Goal: Task Accomplishment & Management: Manage account settings

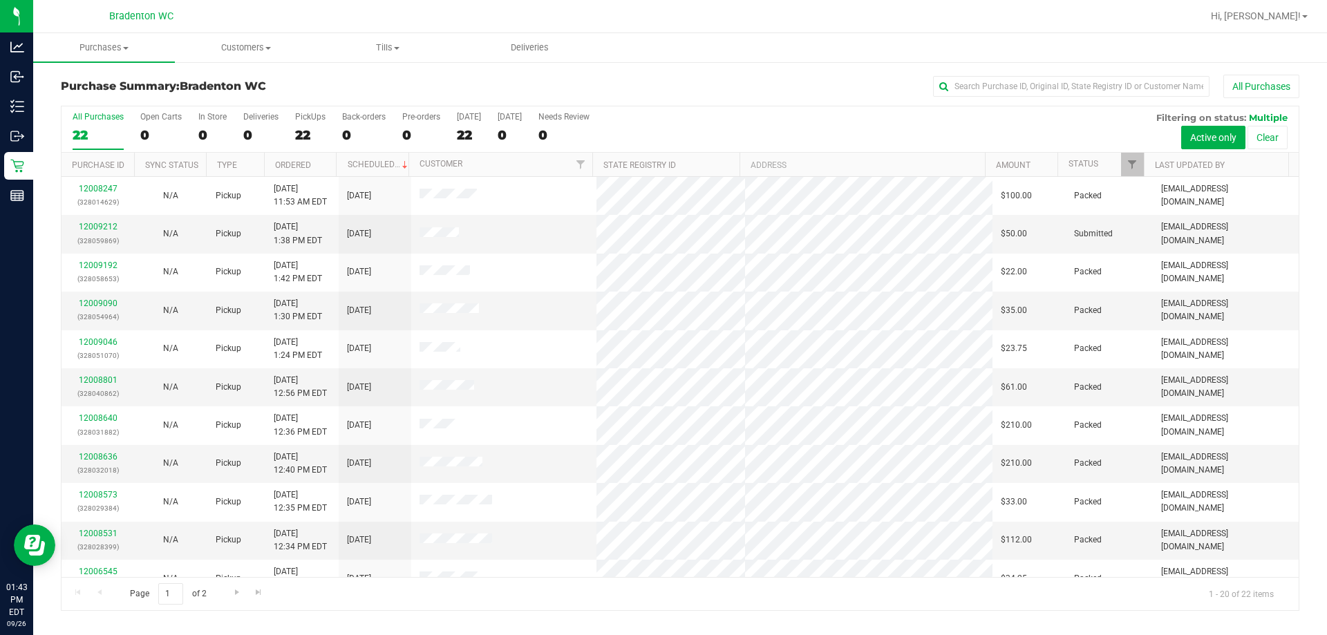
click at [292, 623] on div "Purchase Summary: Bradenton WC All Purchases All Purchases 22 Open Carts 0 In S…" at bounding box center [680, 343] width 1294 height 564
click at [233, 579] on div "Page 1 of 2 1 - 20 of 22 items" at bounding box center [680, 593] width 1237 height 33
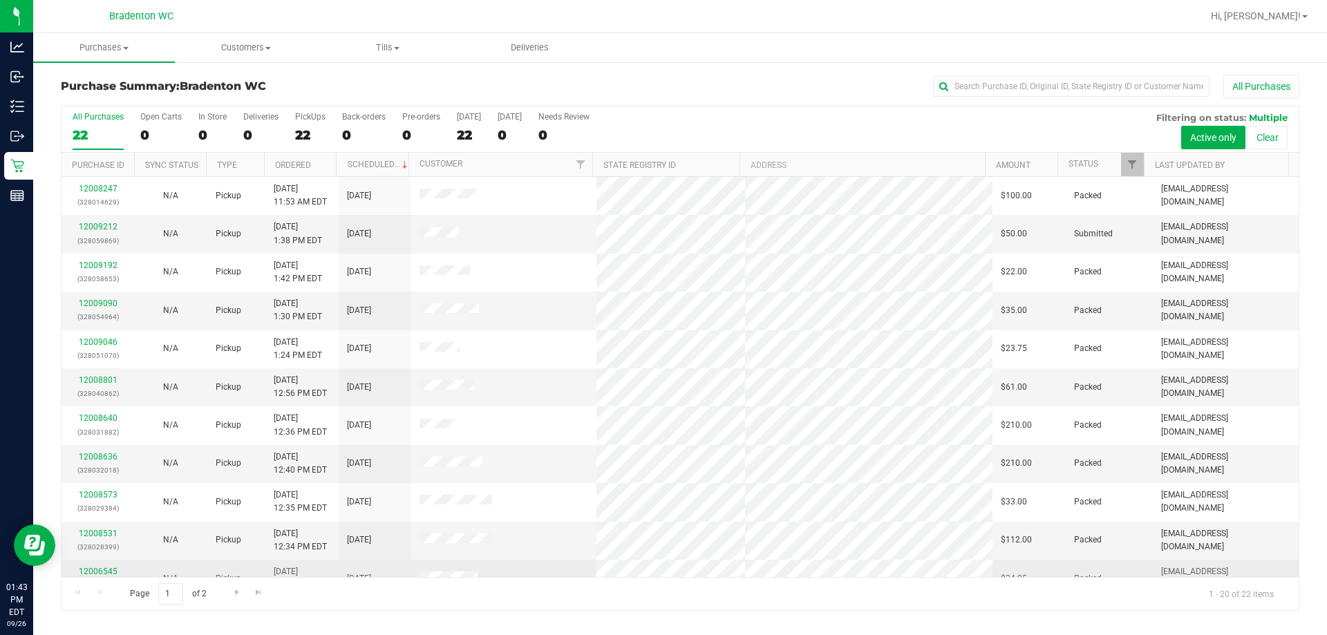
click at [240, 576] on td "Pickup" at bounding box center [236, 579] width 58 height 38
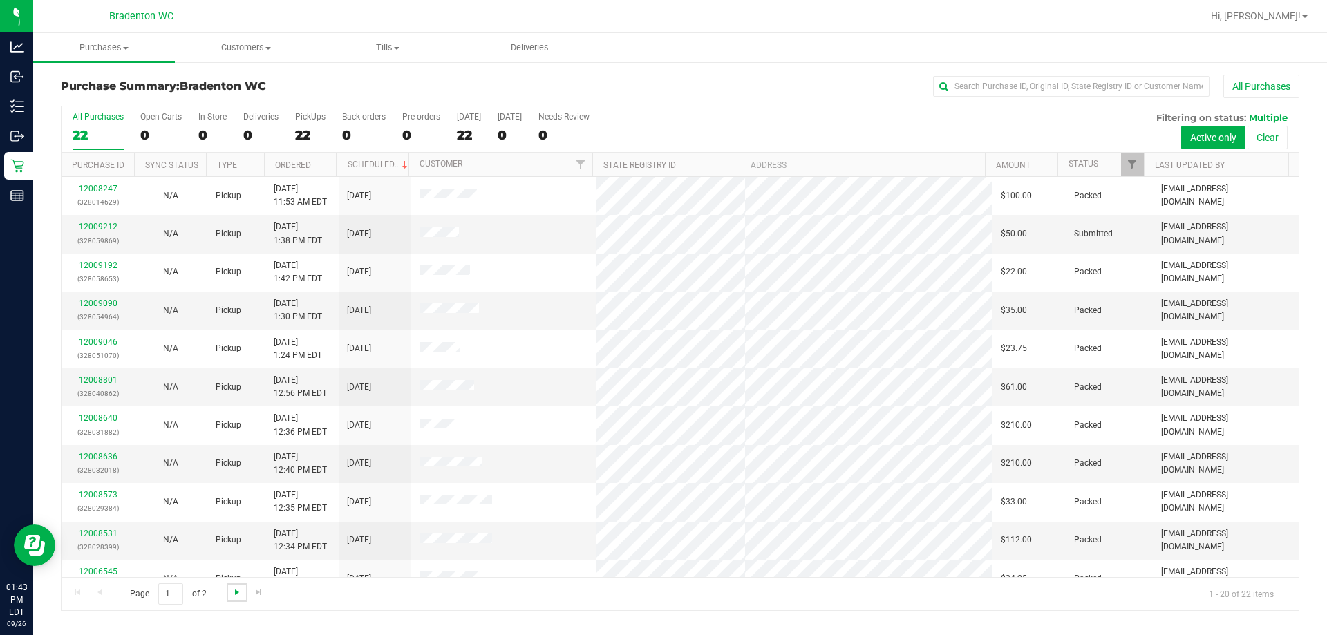
click at [232, 594] on span "Go to the next page" at bounding box center [237, 592] width 11 height 11
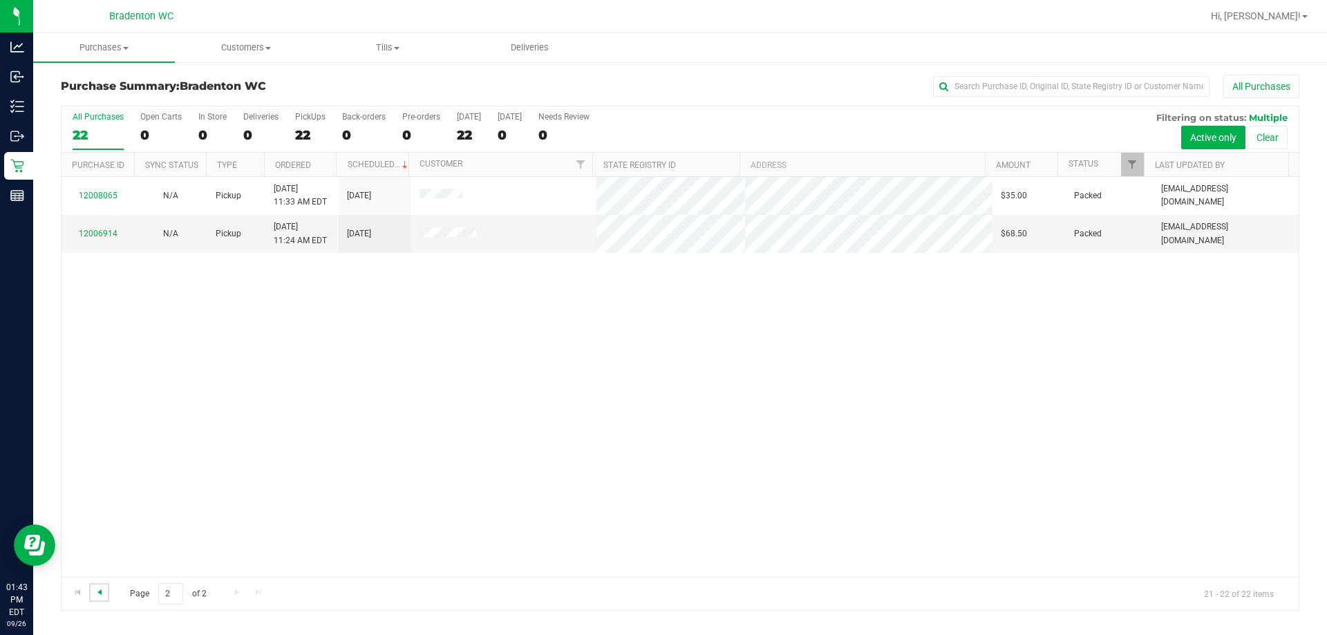
click at [102, 594] on span "Go to the previous page" at bounding box center [99, 592] width 11 height 11
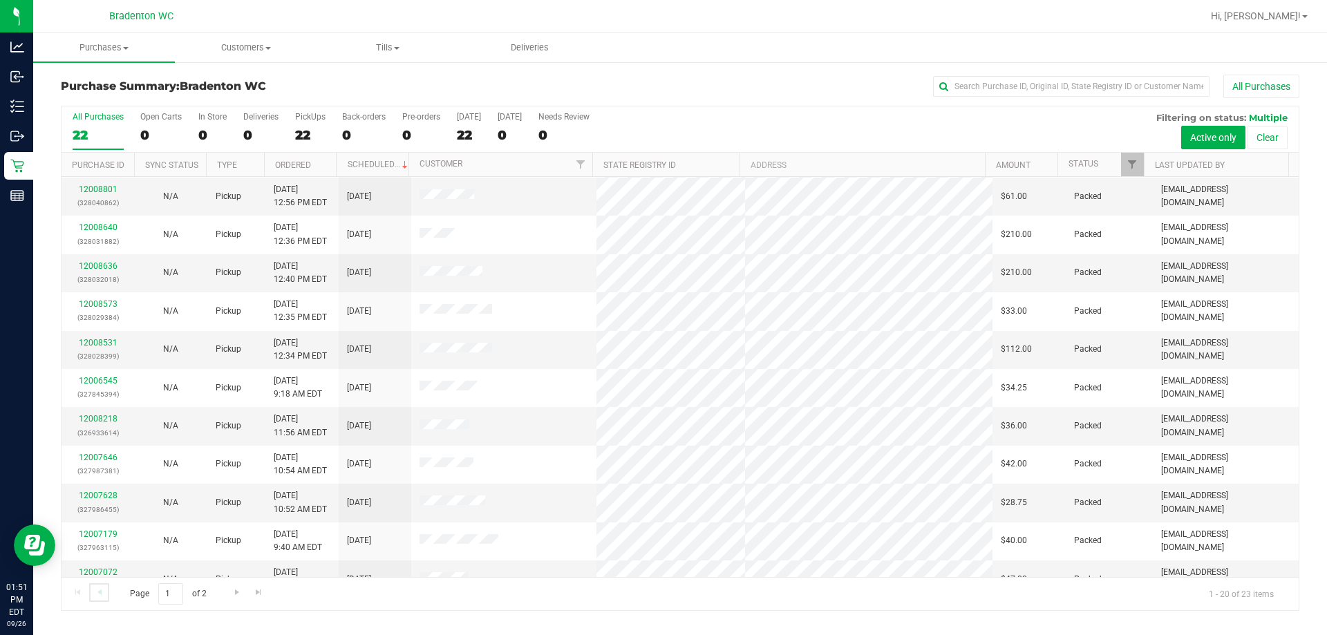
scroll to position [365, 0]
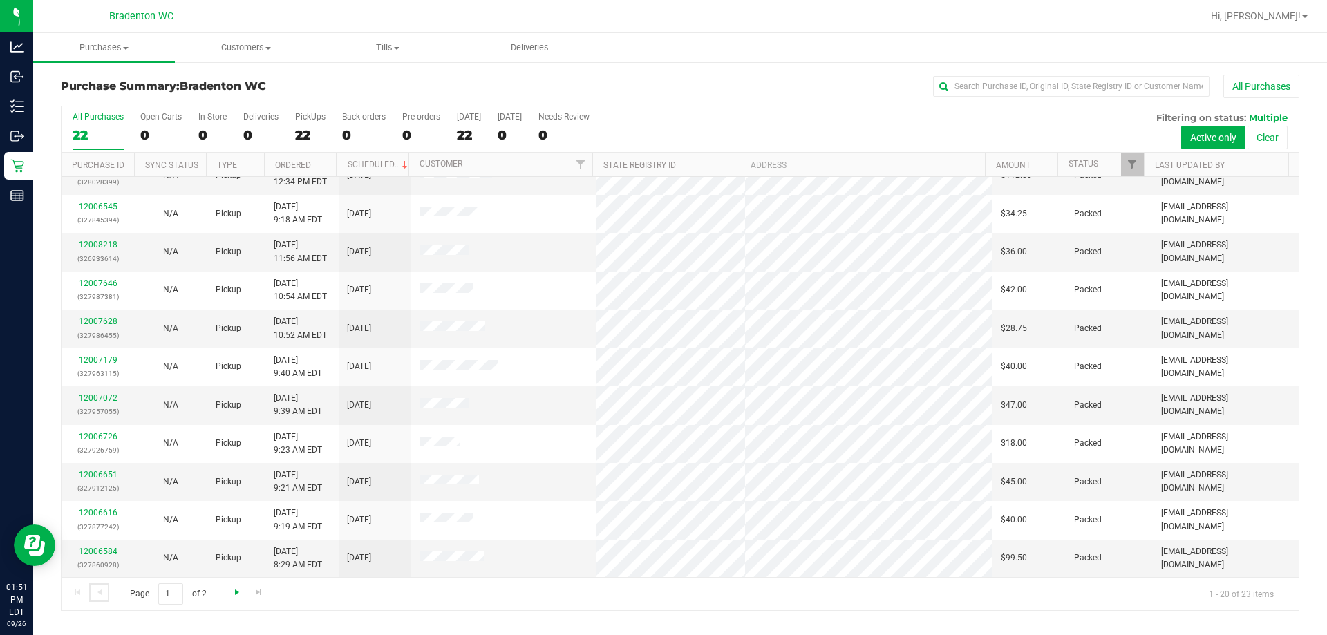
click at [236, 588] on span "Go to the next page" at bounding box center [237, 592] width 11 height 11
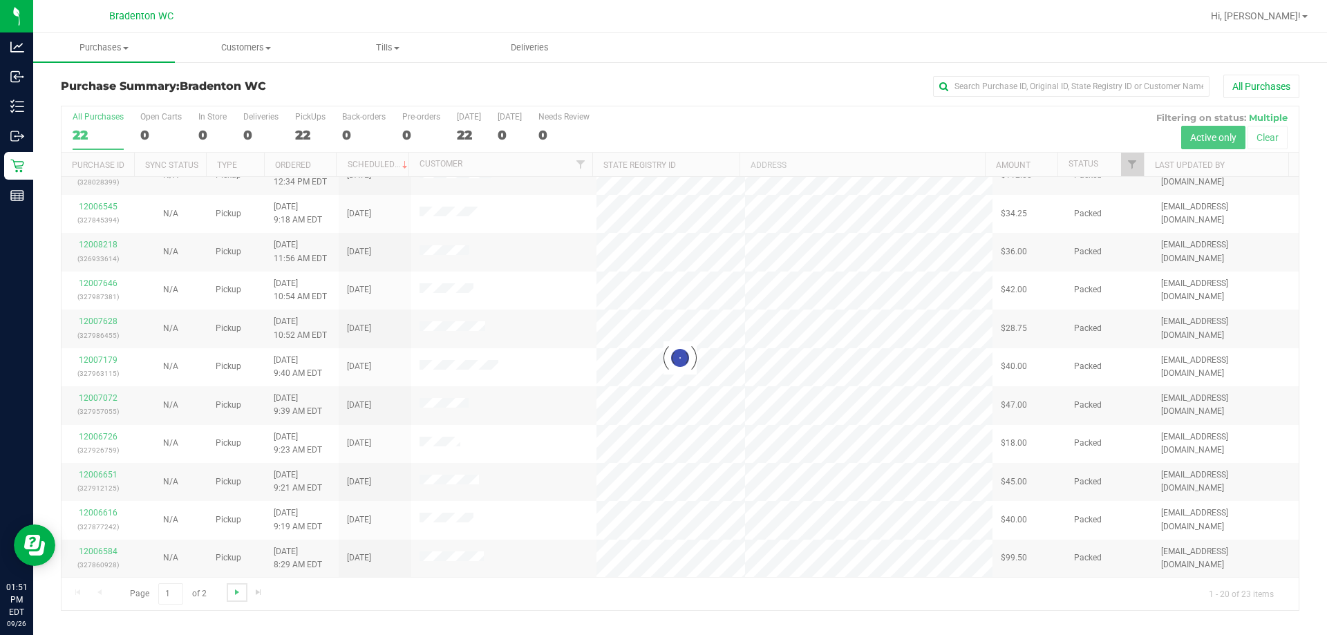
scroll to position [0, 0]
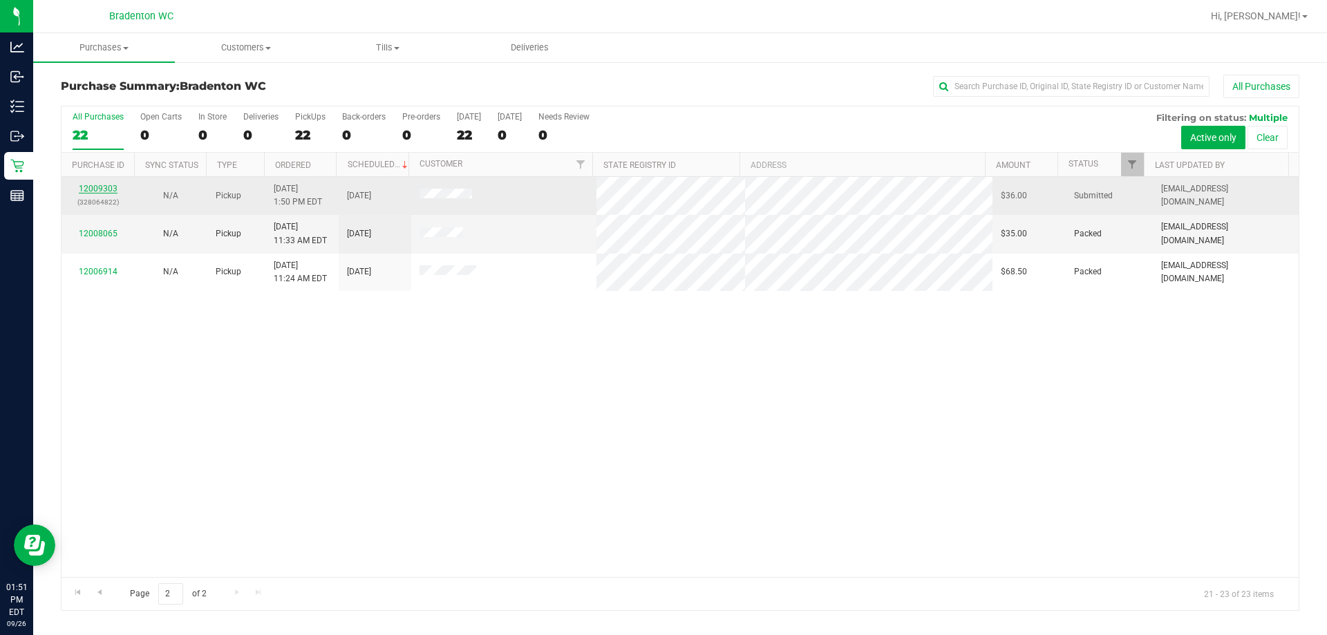
click at [100, 190] on link "12009303" at bounding box center [98, 189] width 39 height 10
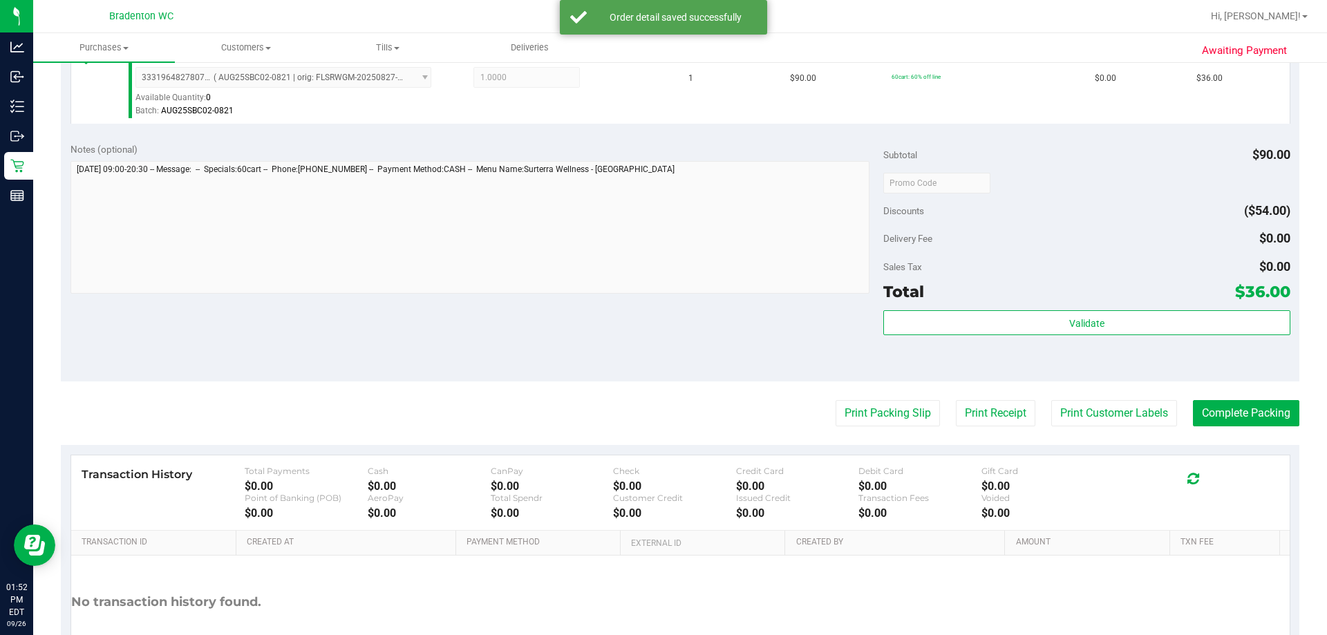
scroll to position [403, 0]
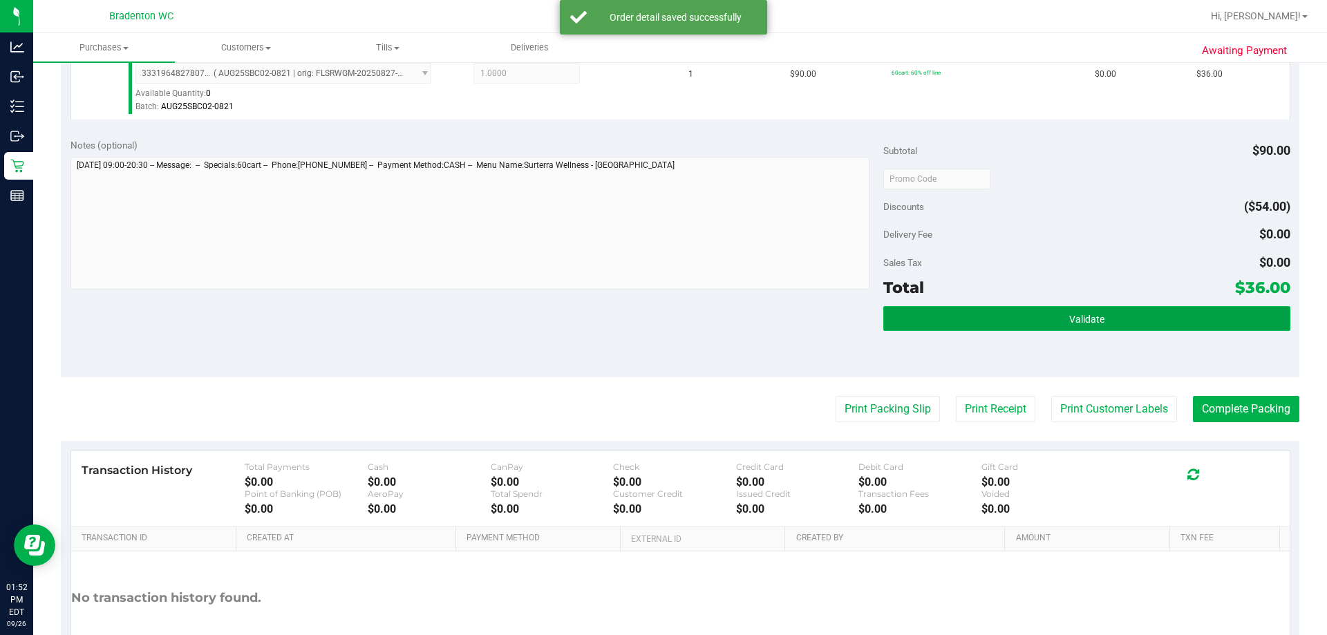
click at [1029, 326] on button "Validate" at bounding box center [1086, 318] width 406 height 25
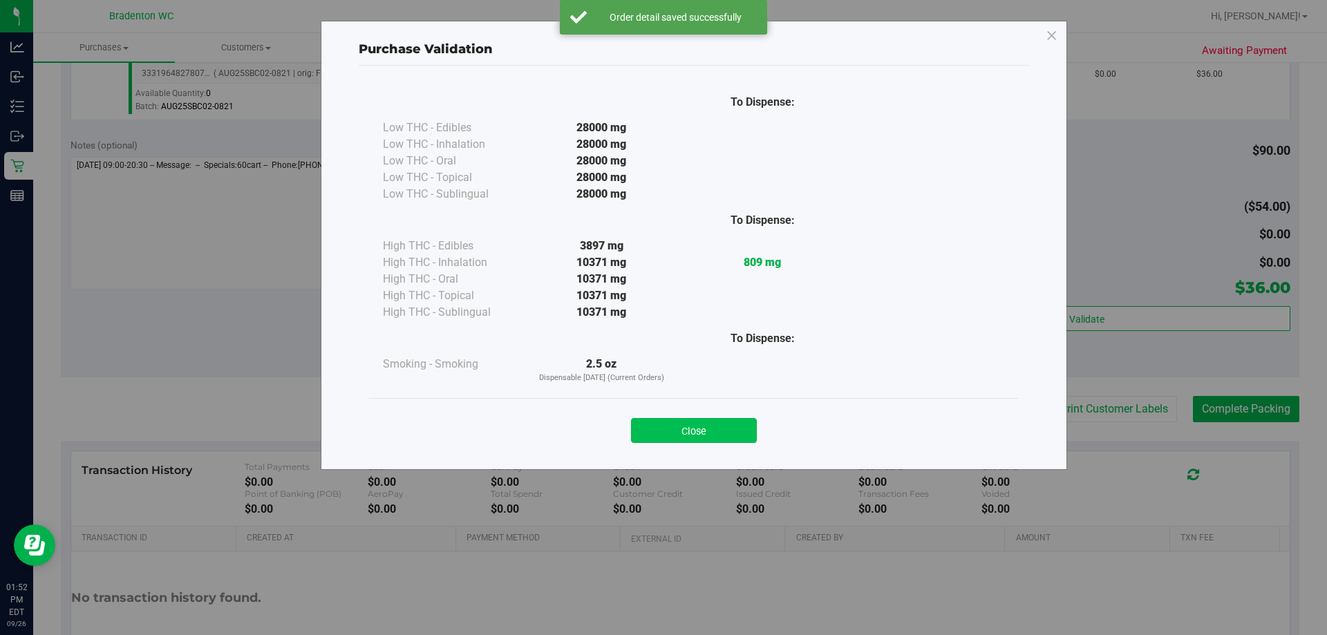
click at [711, 440] on button "Close" at bounding box center [694, 430] width 126 height 25
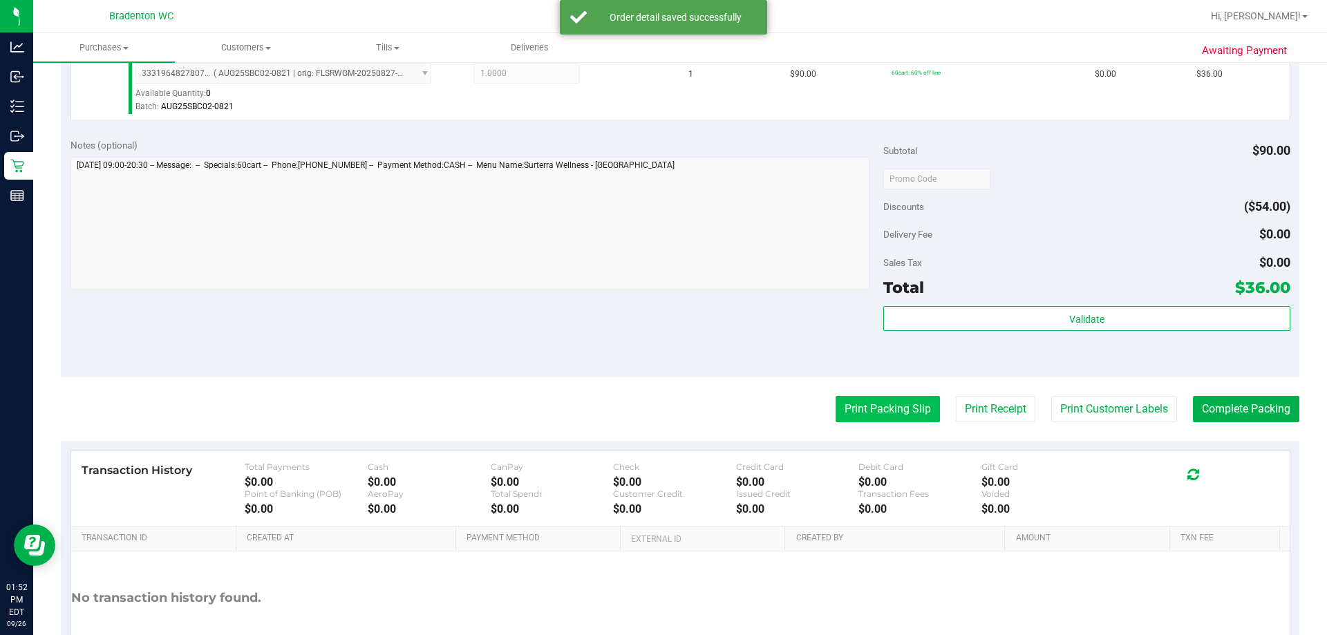
click at [851, 419] on button "Print Packing Slip" at bounding box center [888, 409] width 104 height 26
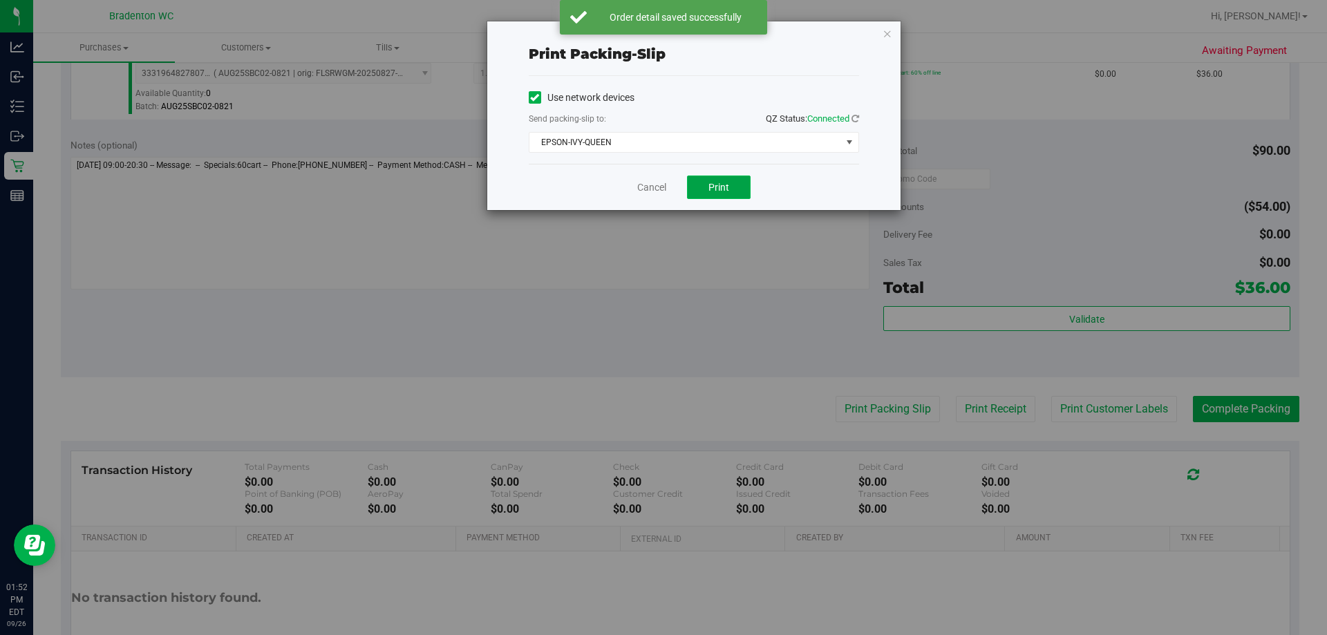
click at [716, 177] on button "Print" at bounding box center [719, 187] width 64 height 23
click at [869, 34] on div "Print packing-slip Use network devices Send packing-slip to: QZ Status: Connect…" at bounding box center [693, 115] width 413 height 189
click at [887, 35] on icon "button" at bounding box center [888, 33] width 10 height 17
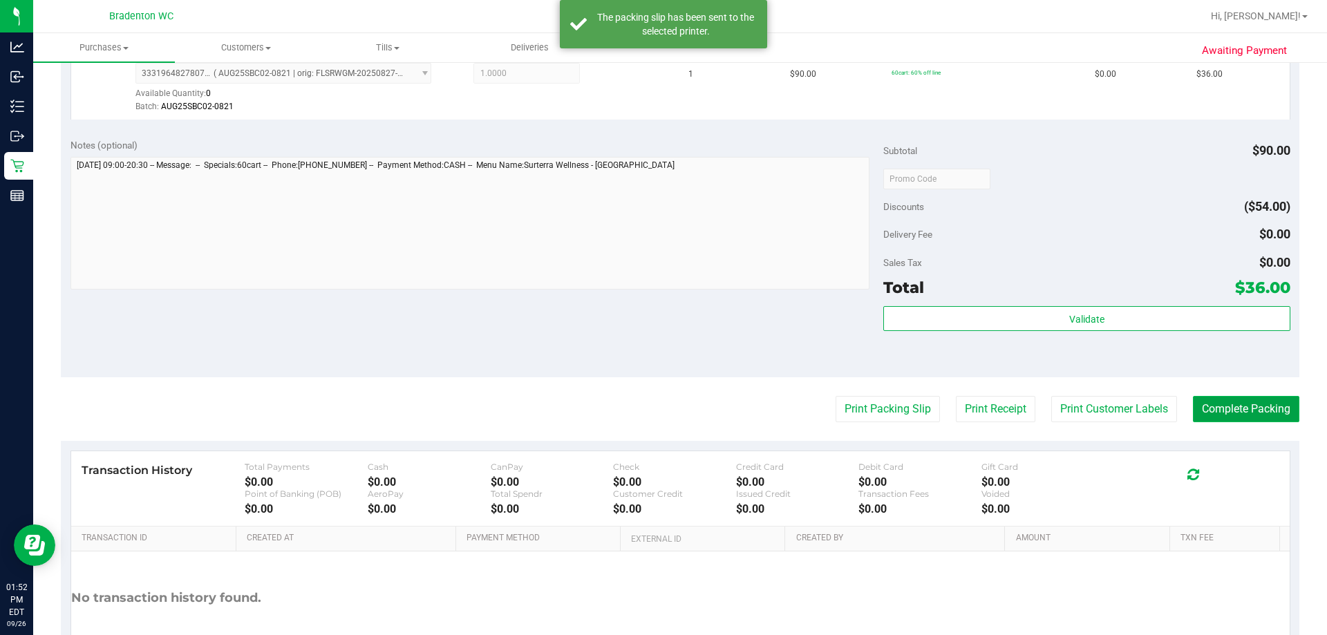
click at [1276, 396] on button "Complete Packing" at bounding box center [1246, 409] width 106 height 26
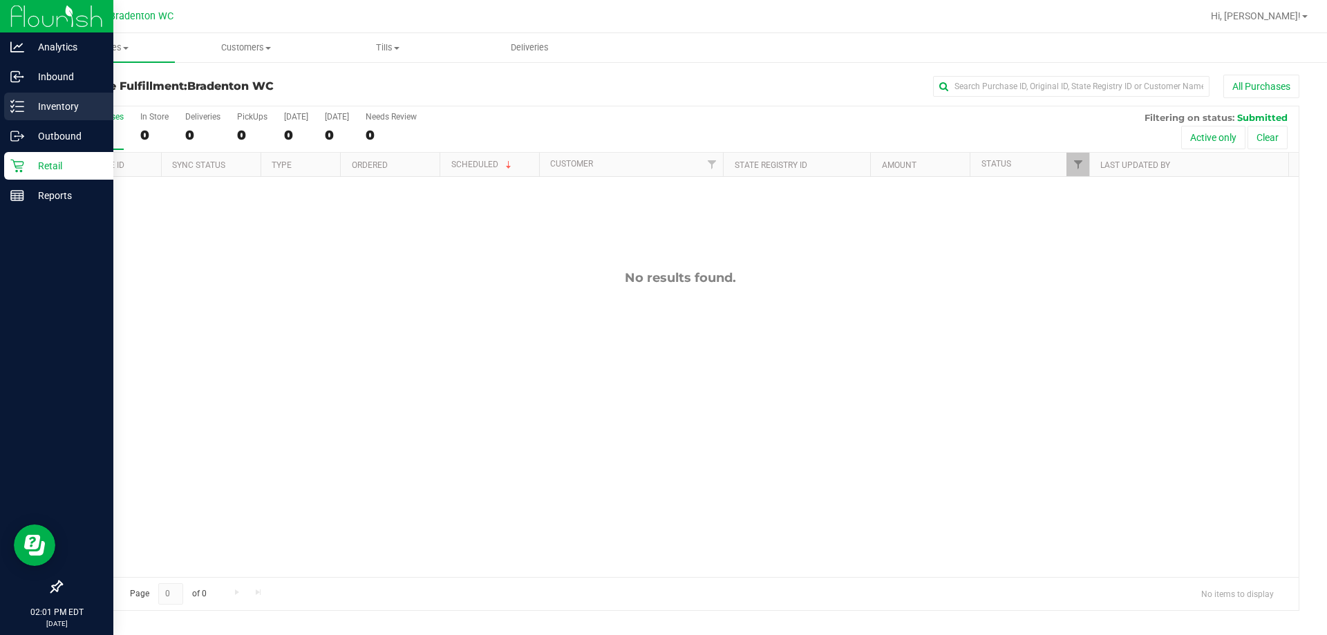
click at [20, 103] on icon at bounding box center [17, 107] width 14 height 14
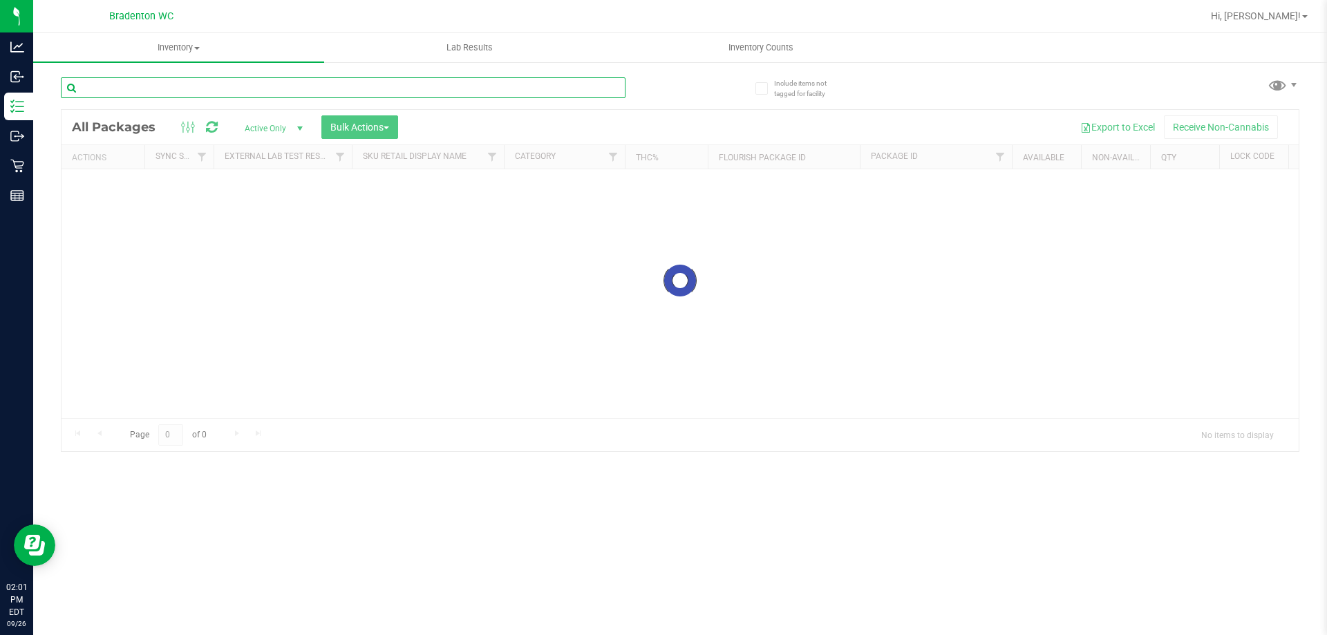
click at [168, 96] on input "text" at bounding box center [343, 87] width 565 height 21
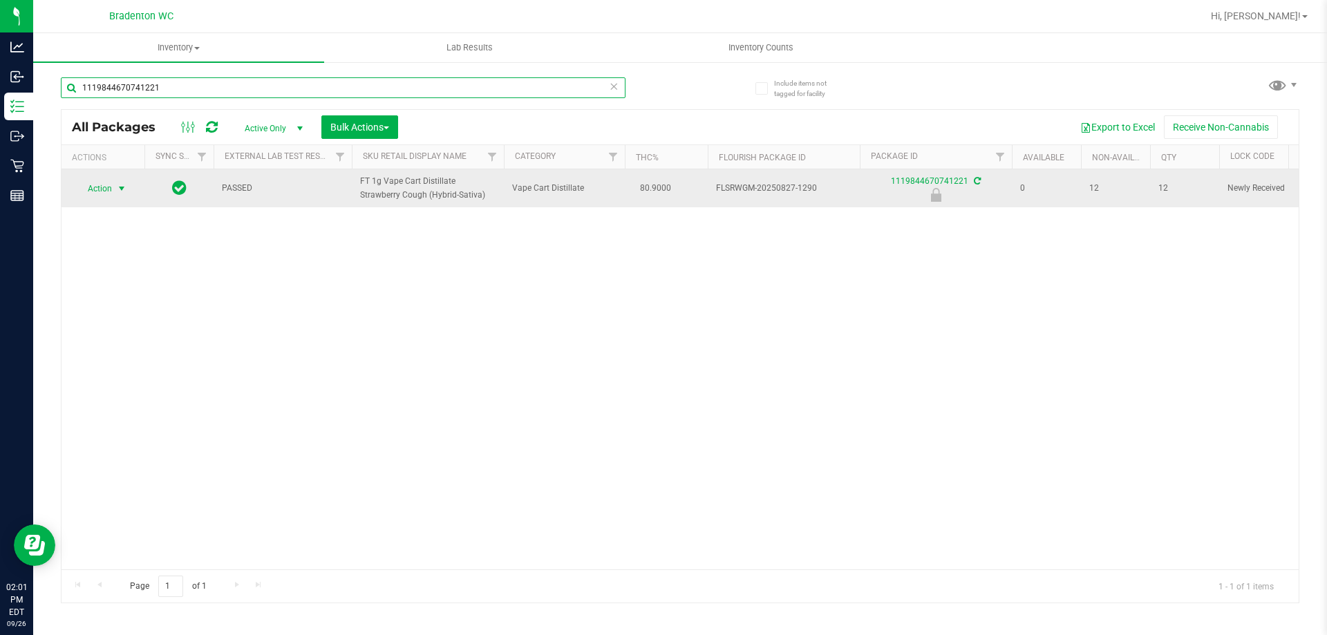
type input "1119844670741221"
click at [118, 192] on span "select" at bounding box center [121, 188] width 11 height 11
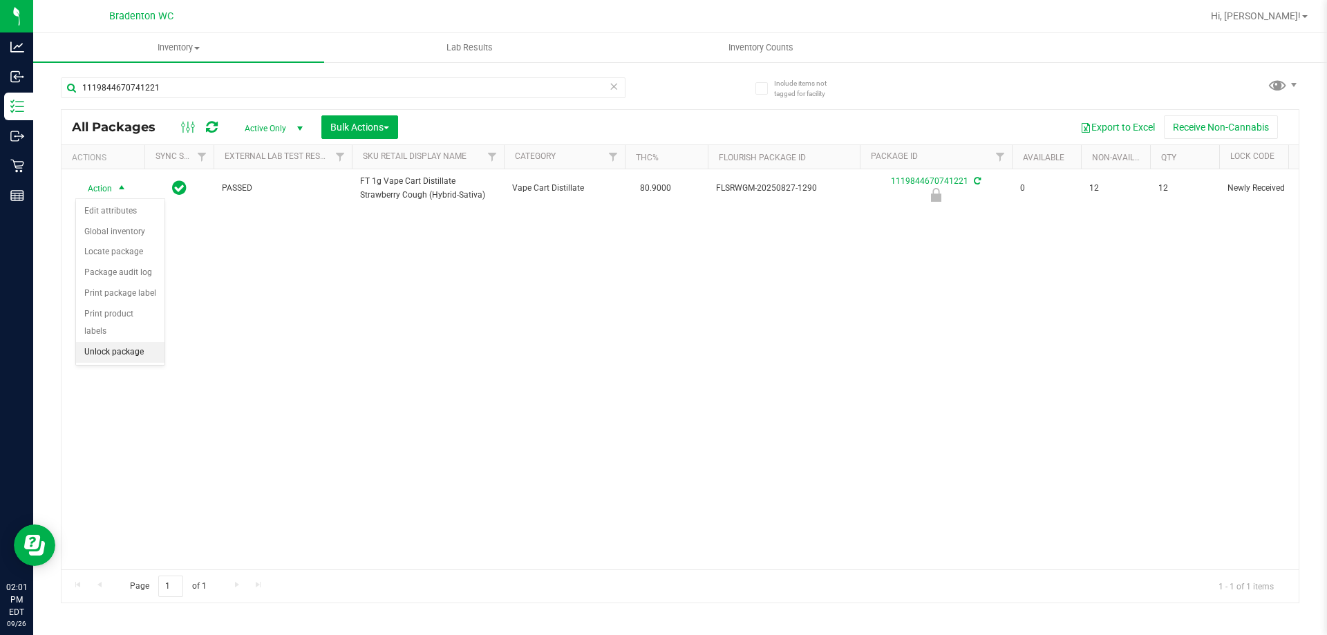
click at [139, 342] on li "Unlock package" at bounding box center [120, 352] width 88 height 21
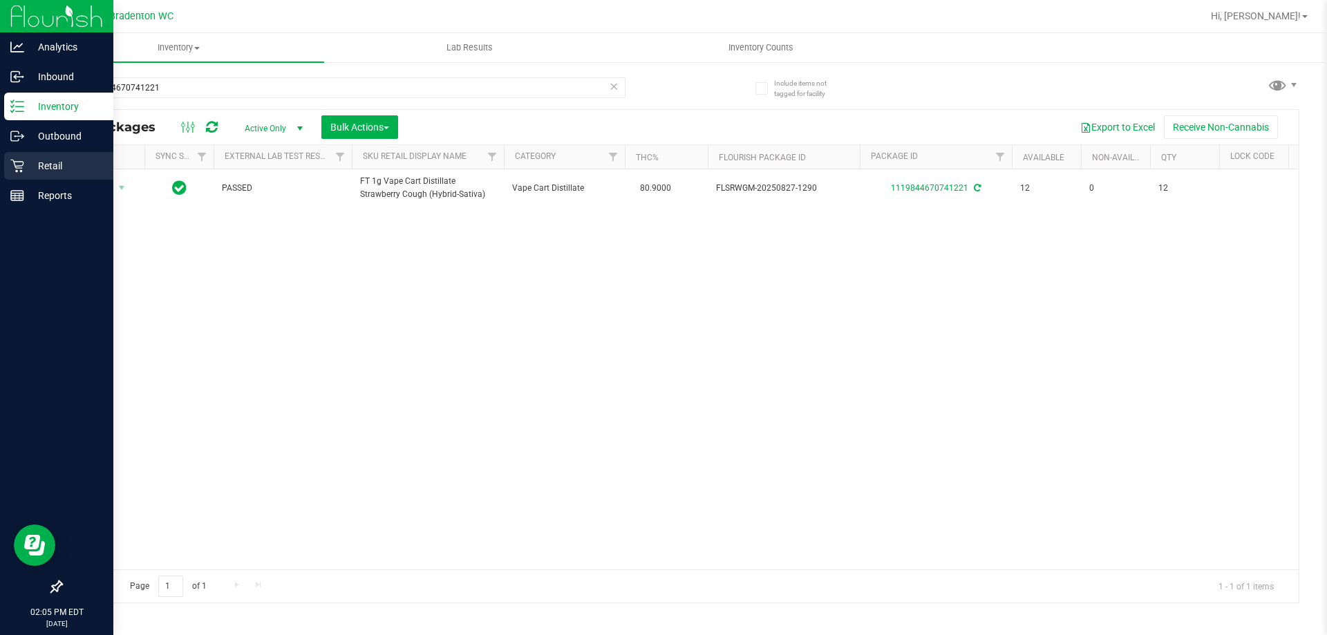
click at [28, 166] on p "Retail" at bounding box center [65, 166] width 83 height 17
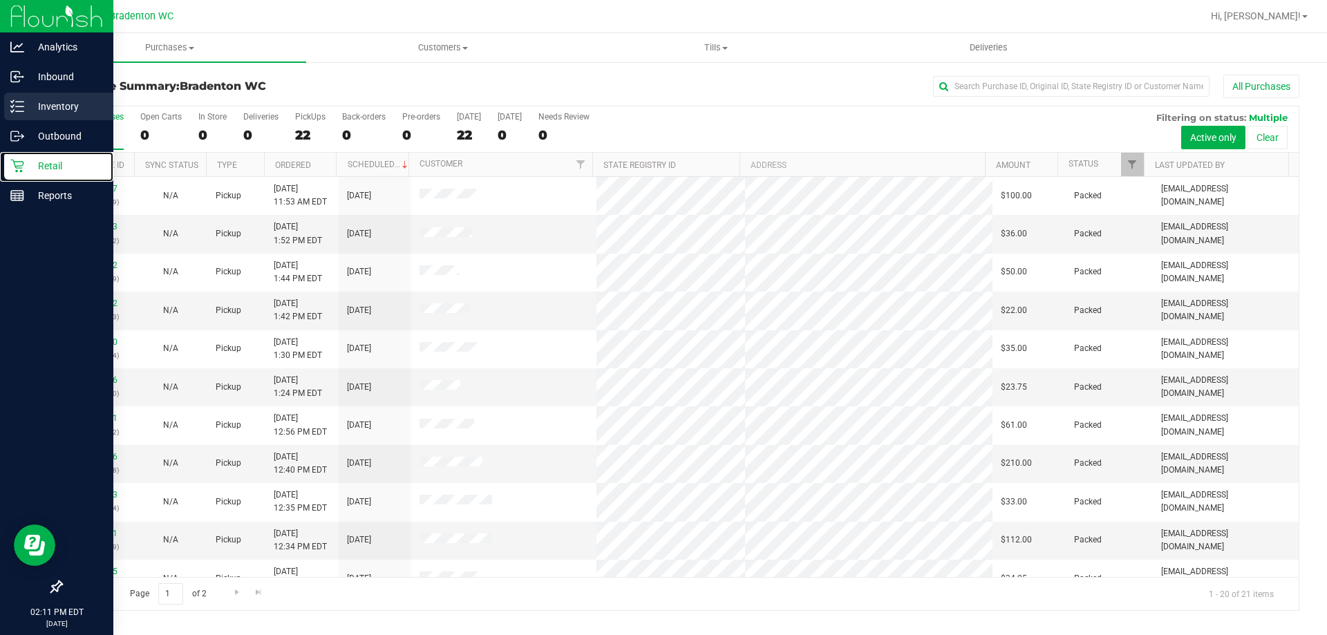
click at [16, 109] on icon at bounding box center [17, 107] width 14 height 14
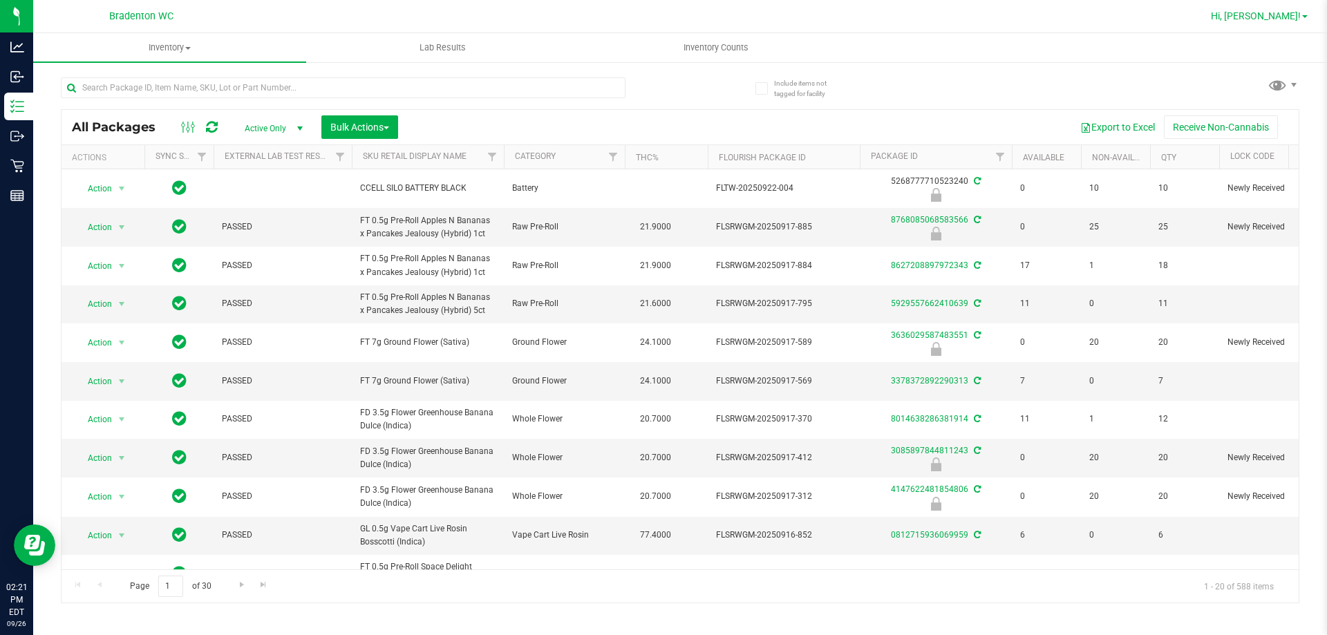
click at [1265, 19] on span "Hi, [PERSON_NAME]!" at bounding box center [1256, 15] width 90 height 11
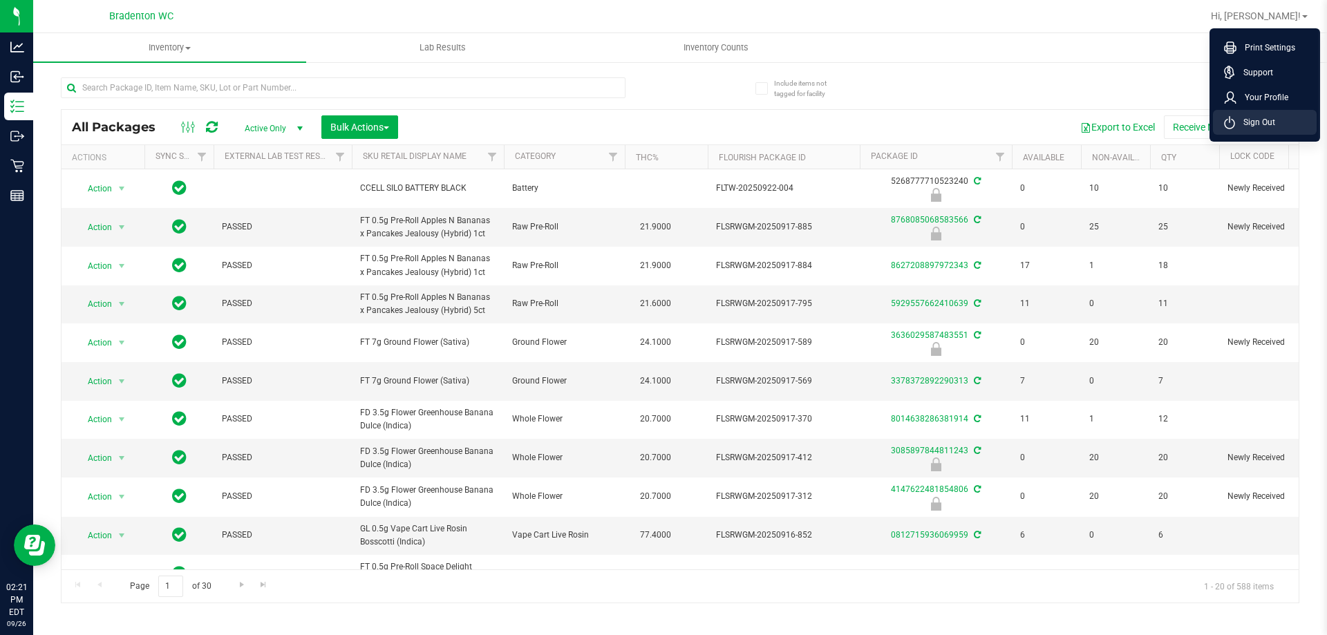
click at [1296, 117] on li "Sign Out" at bounding box center [1265, 122] width 104 height 25
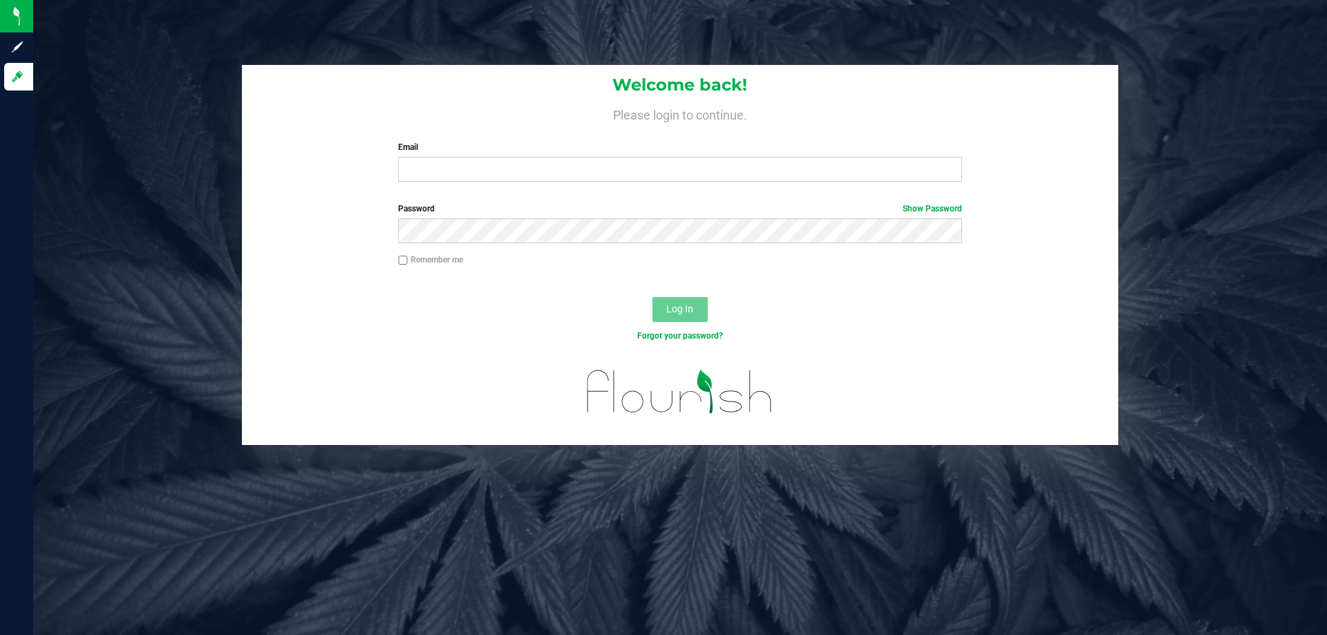
click at [598, 149] on label "Email" at bounding box center [679, 147] width 563 height 12
click at [598, 157] on input "Email" at bounding box center [679, 169] width 563 height 25
type input "[EMAIL_ADDRESS][DOMAIN_NAME]"
click at [652, 297] on button "Log In" at bounding box center [679, 309] width 55 height 25
